Goal: Find specific page/section: Find specific page/section

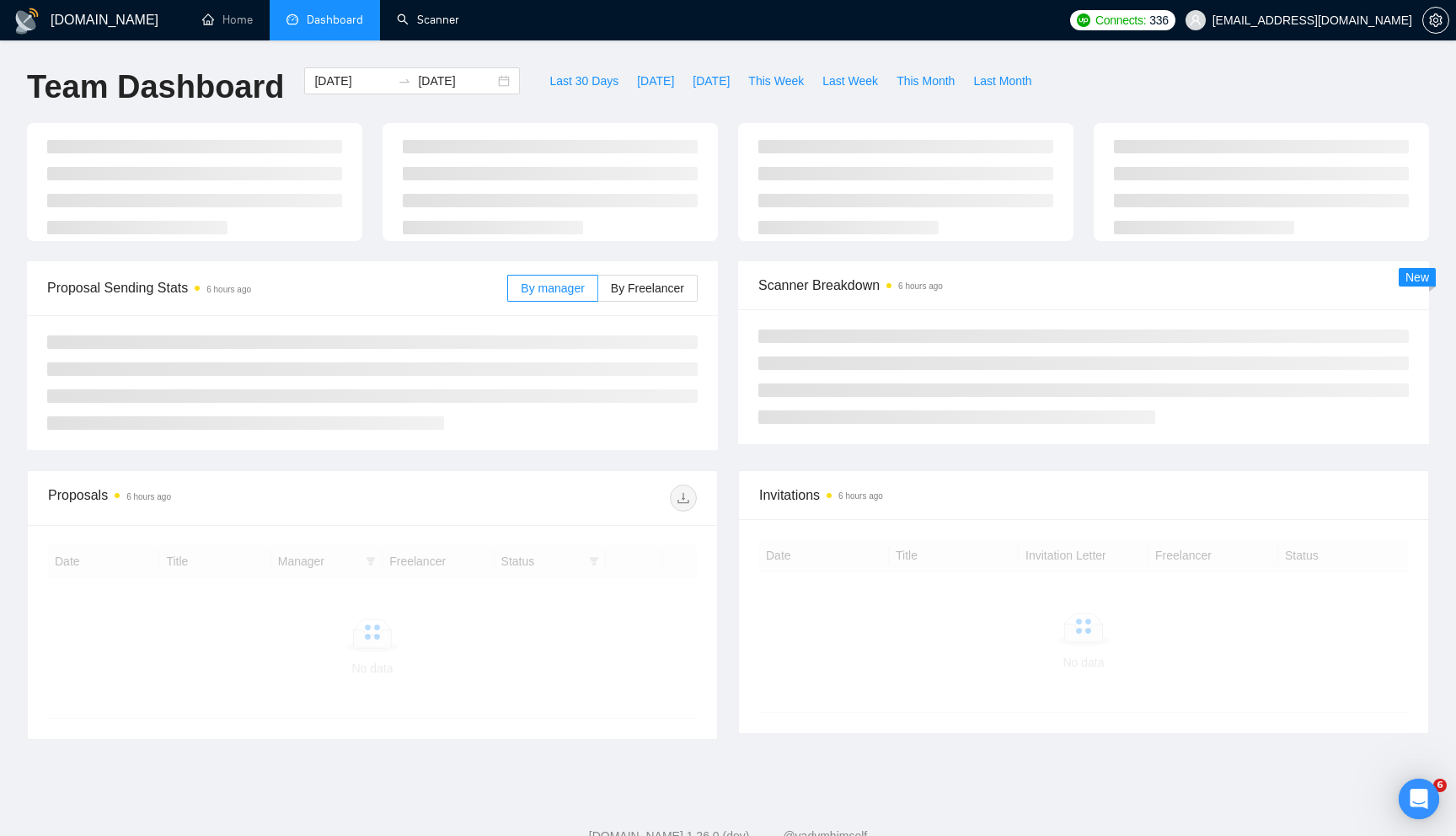
click at [430, 13] on link "Scanner" at bounding box center [428, 19] width 62 height 15
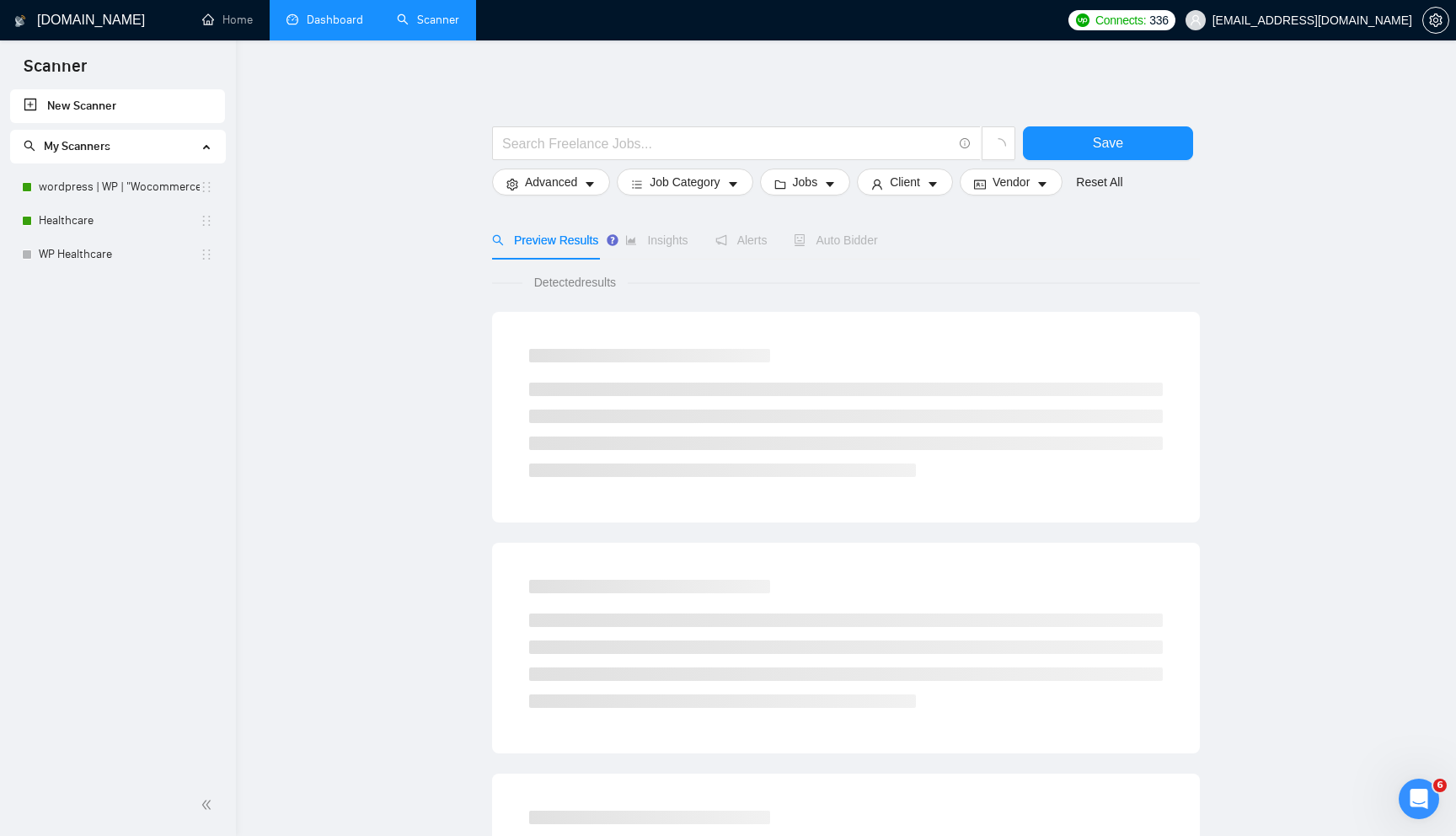
click at [324, 18] on link "Dashboard" at bounding box center [325, 19] width 77 height 15
